Goal: Information Seeking & Learning: Learn about a topic

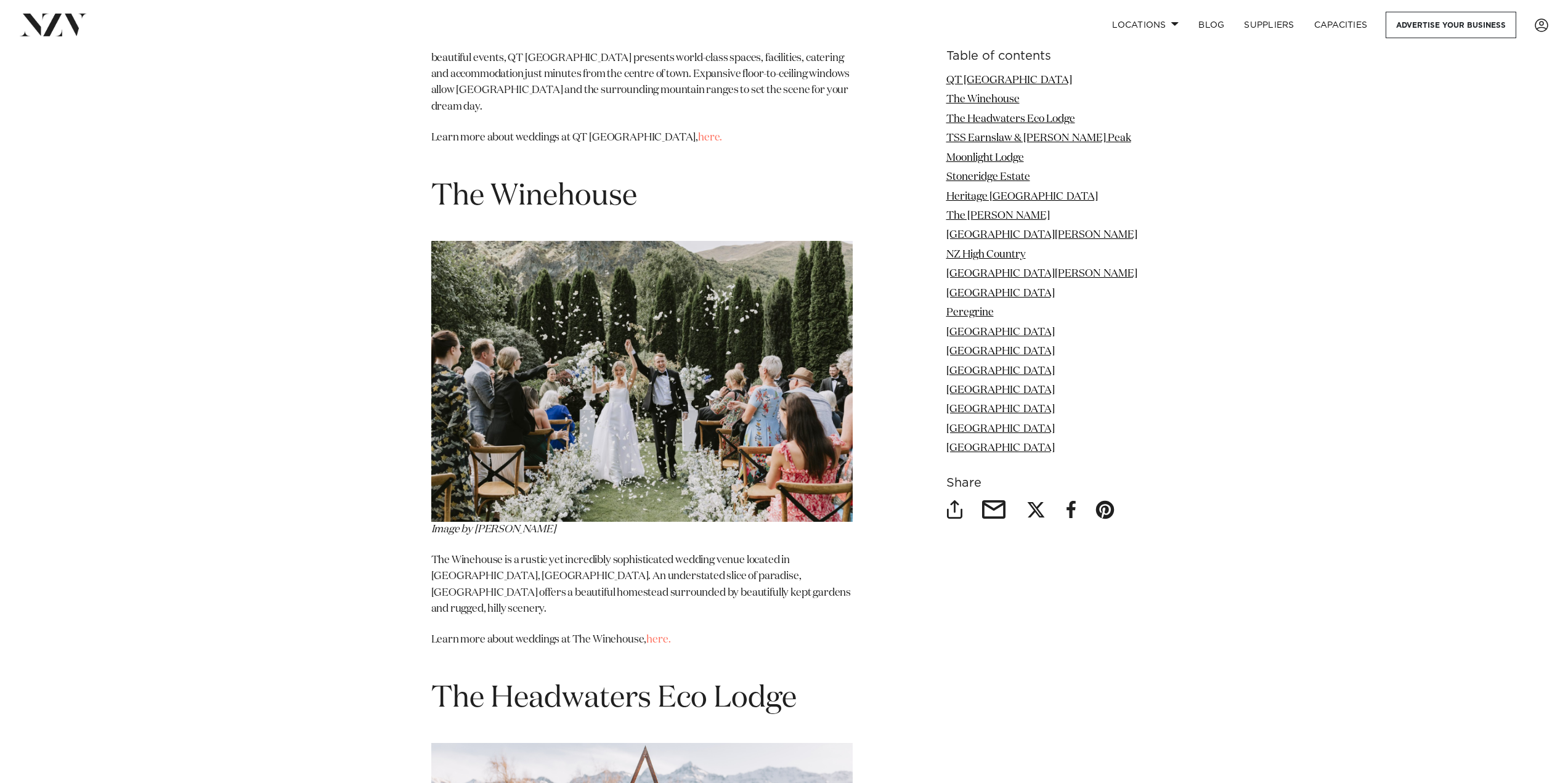
scroll to position [1971, 0]
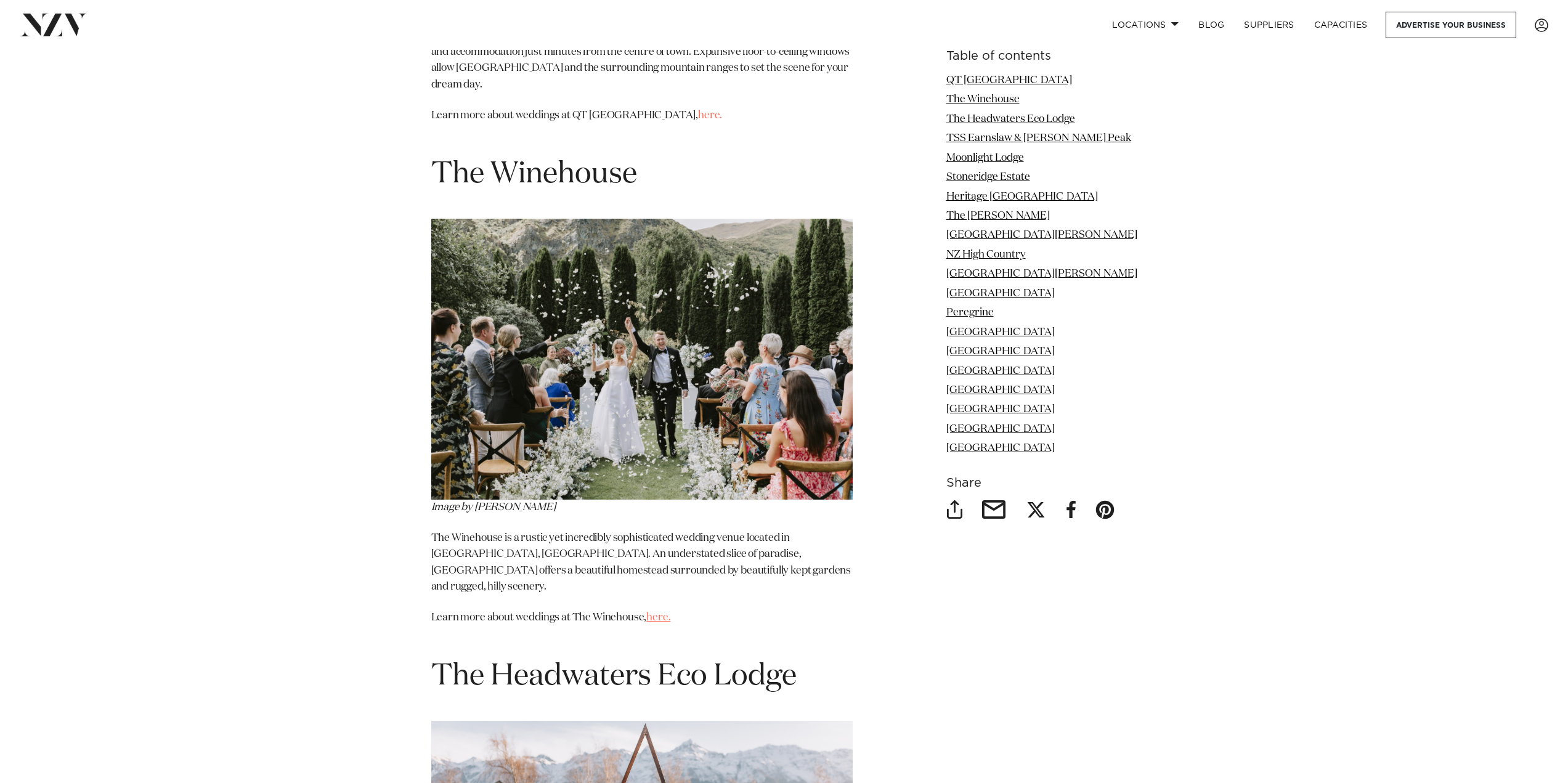
click at [666, 612] on link "here." at bounding box center [658, 617] width 24 height 11
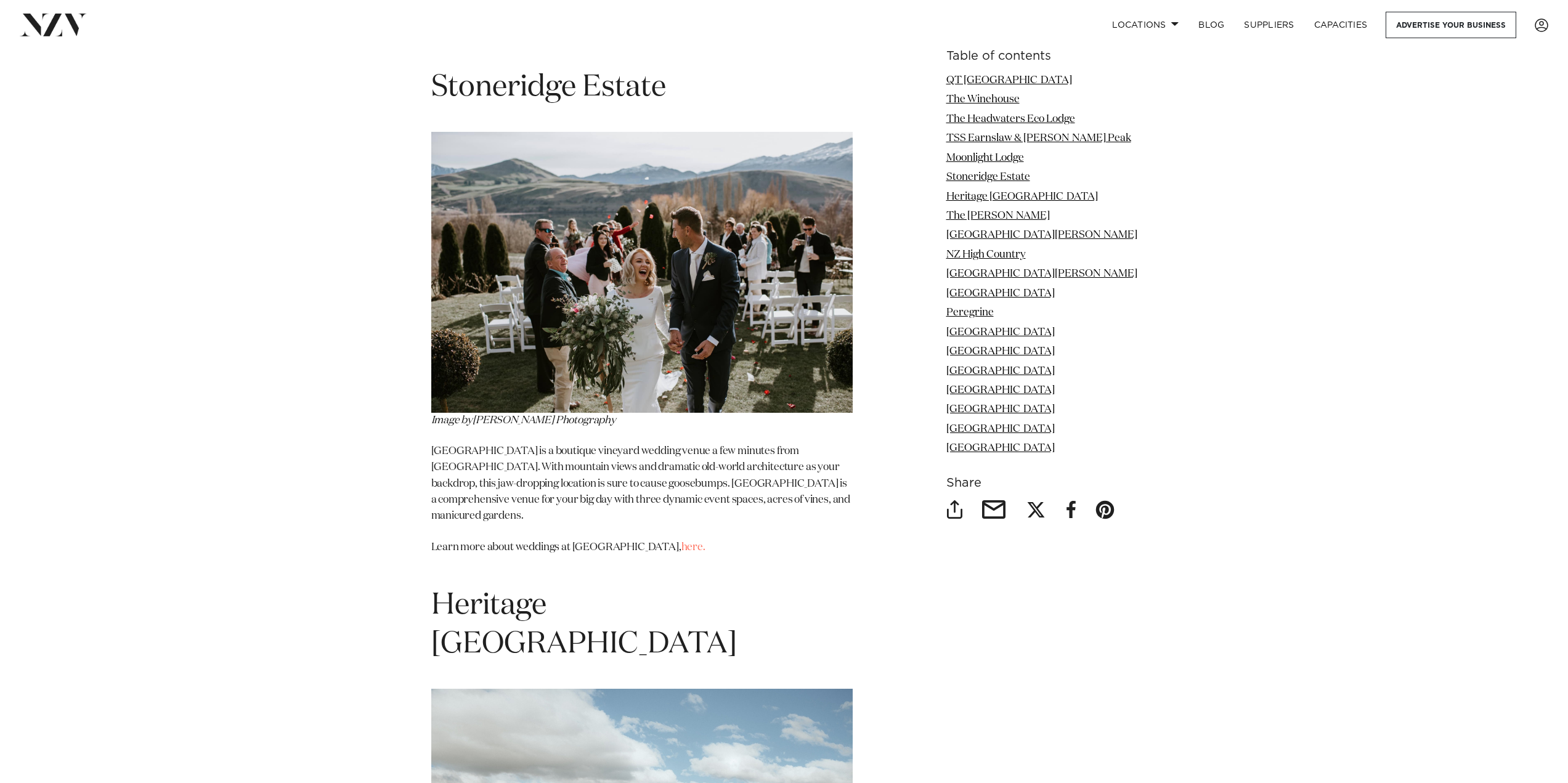
scroll to position [4188, 0]
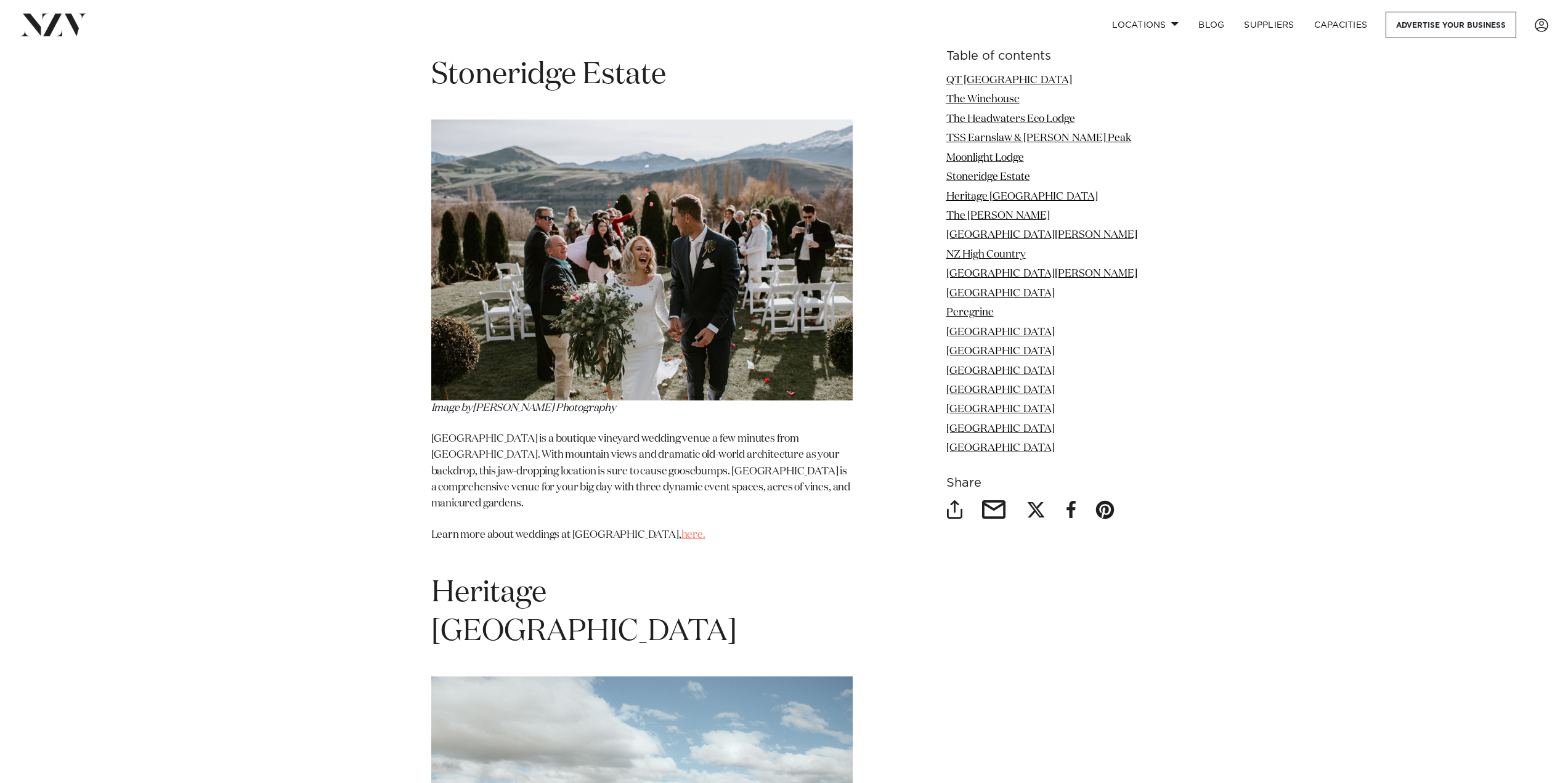
click at [682, 530] on link "here." at bounding box center [694, 535] width 24 height 11
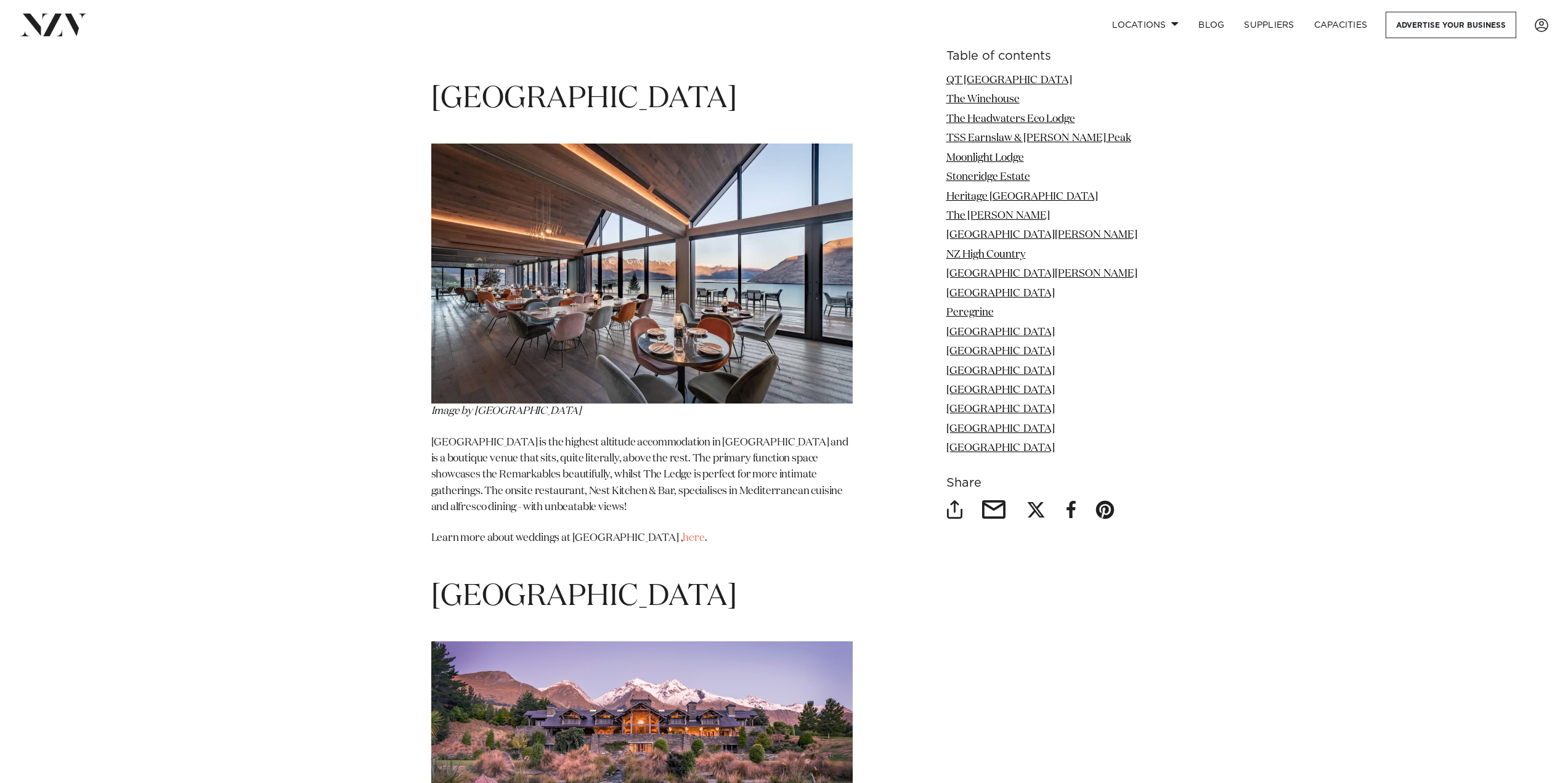
scroll to position [8622, 0]
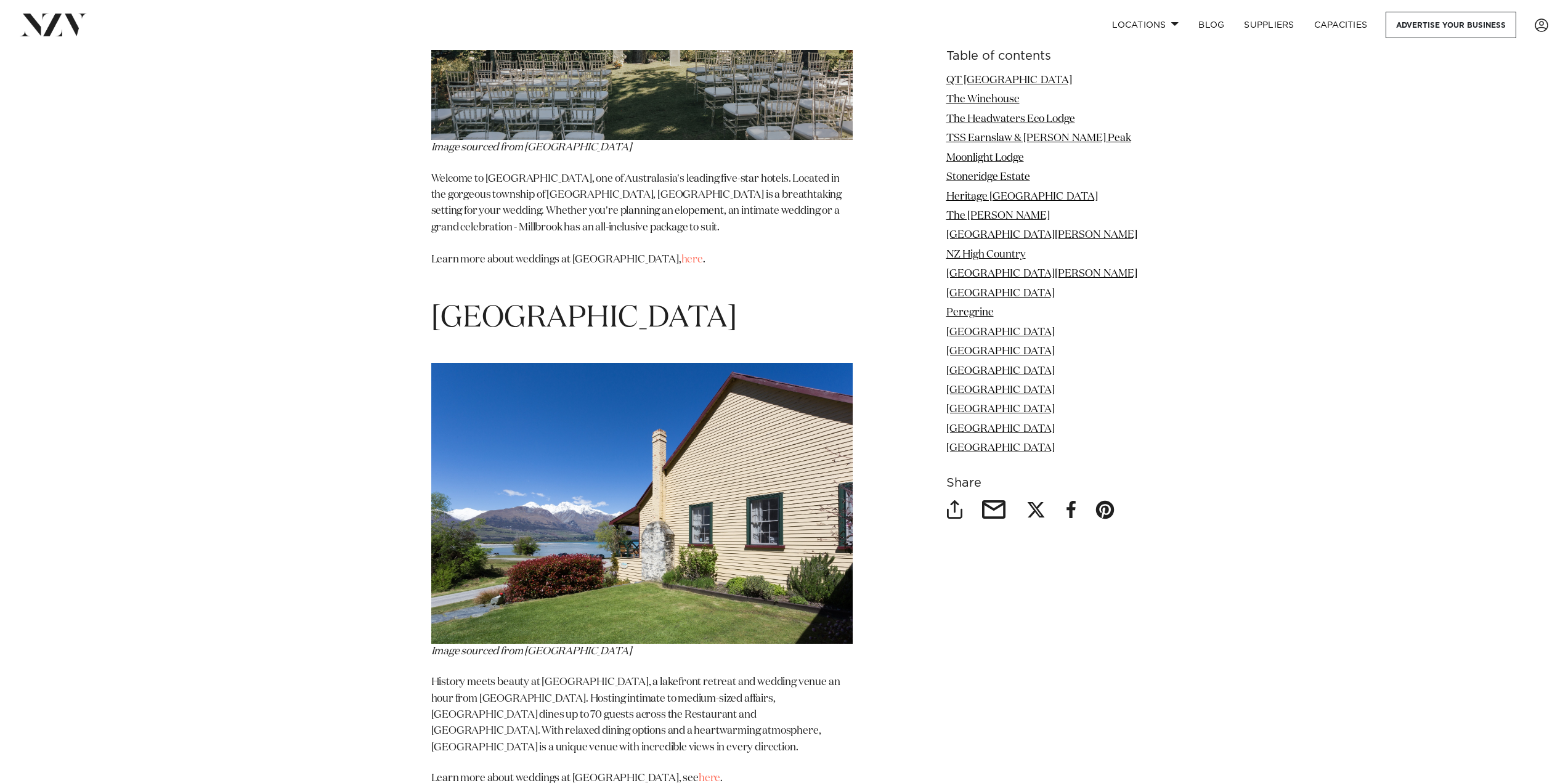
scroll to position [11331, 0]
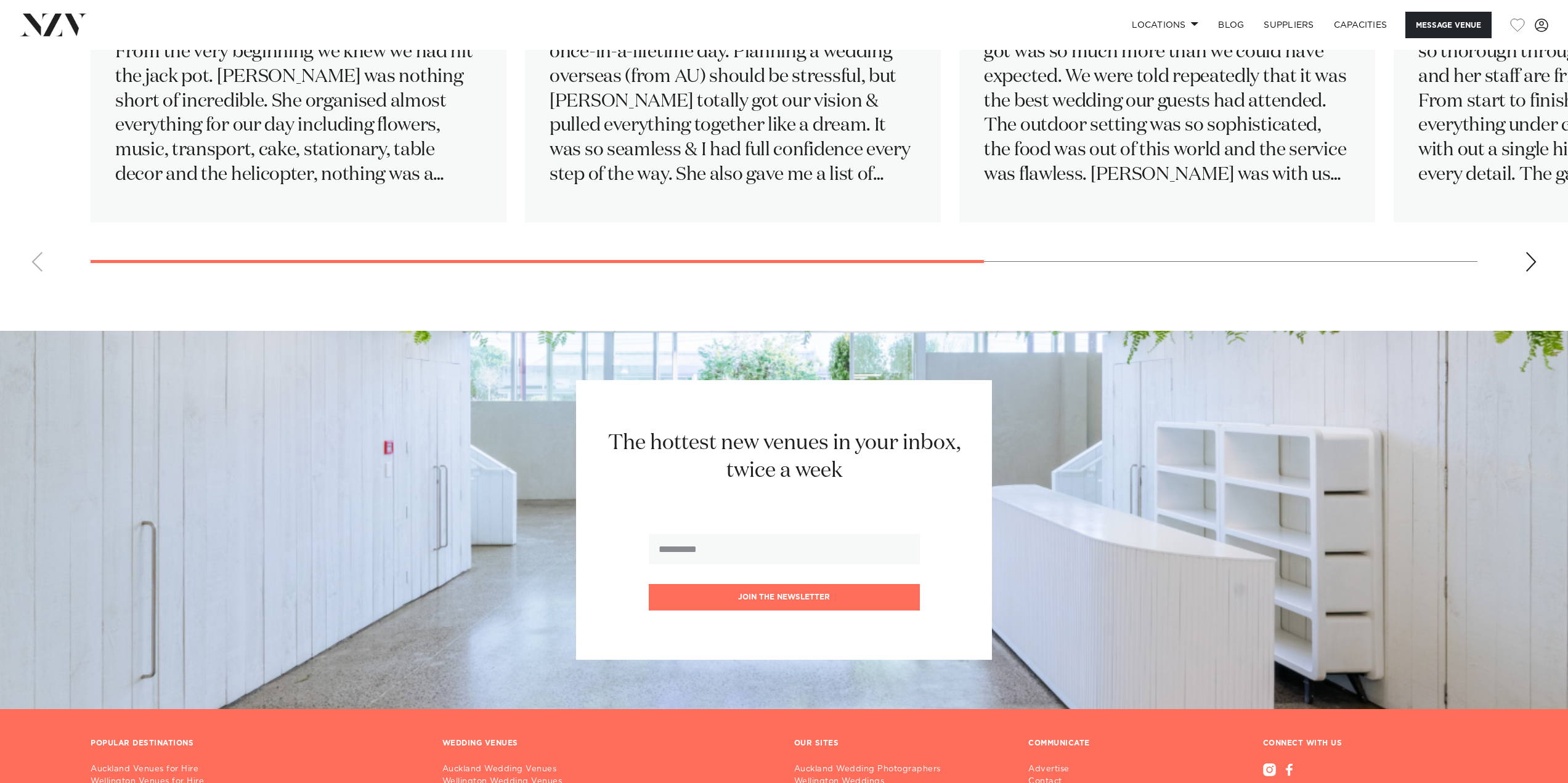
scroll to position [2541, 0]
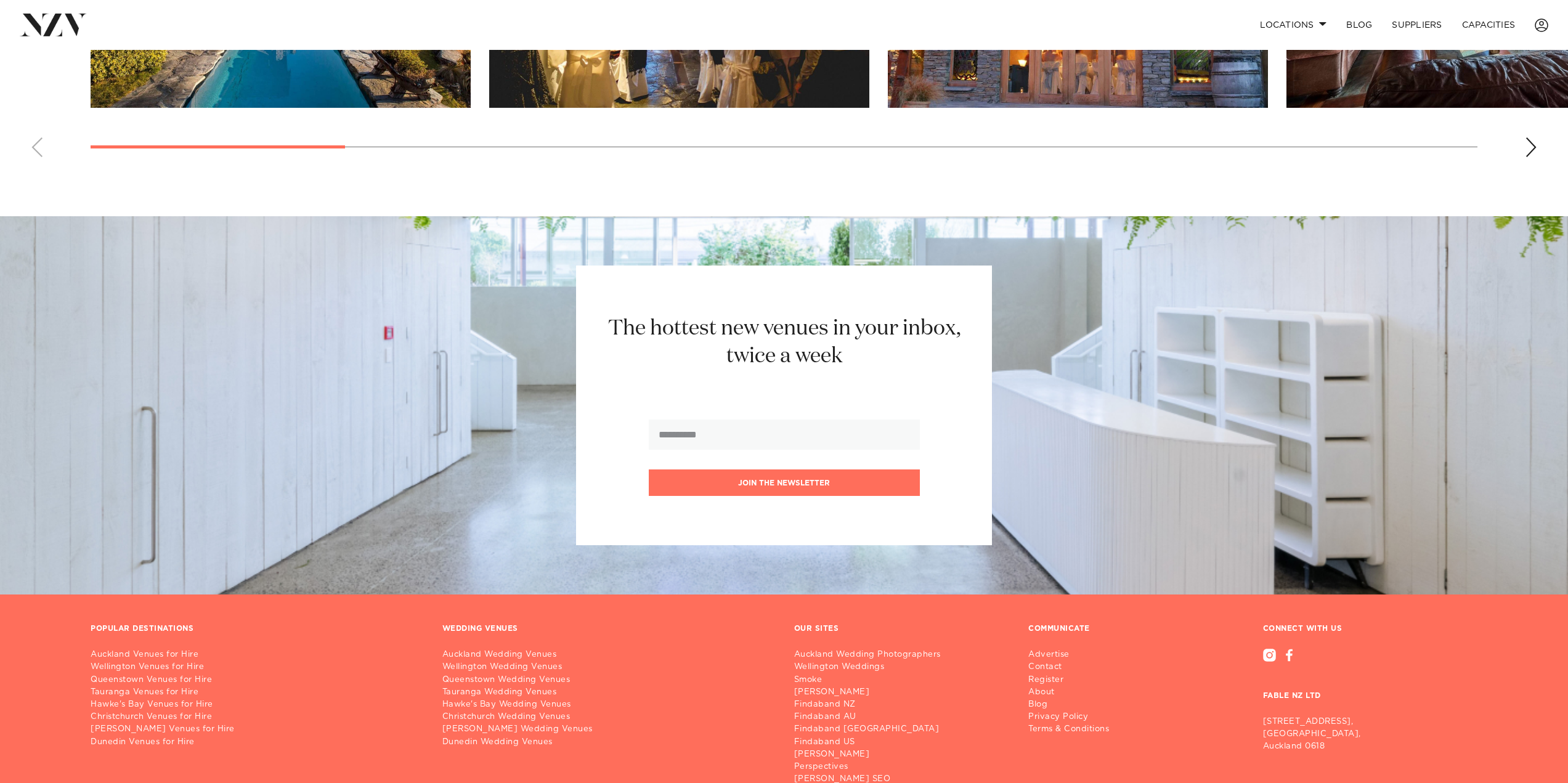
scroll to position [1496, 0]
